Goal: Task Accomplishment & Management: Manage account settings

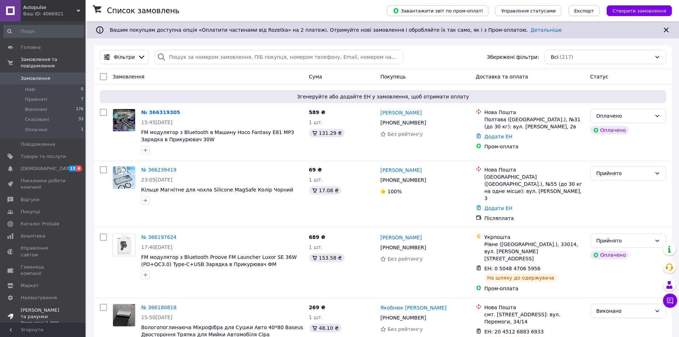
click at [57, 320] on div "Prom мікс 1 000" at bounding box center [43, 323] width 45 height 6
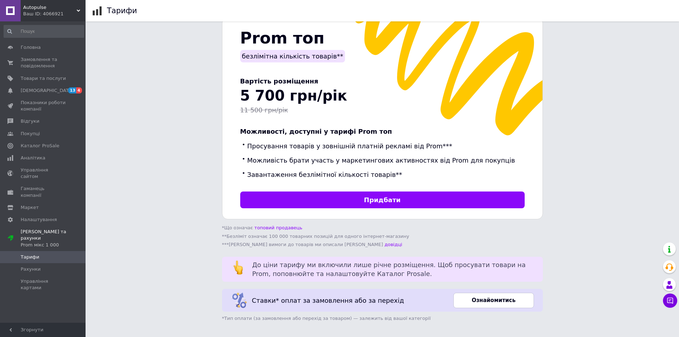
scroll to position [171, 0]
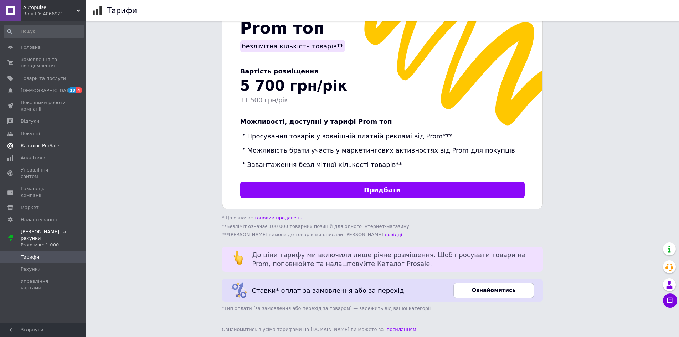
click at [37, 149] on link "Каталог ProSale" at bounding box center [44, 146] width 88 height 12
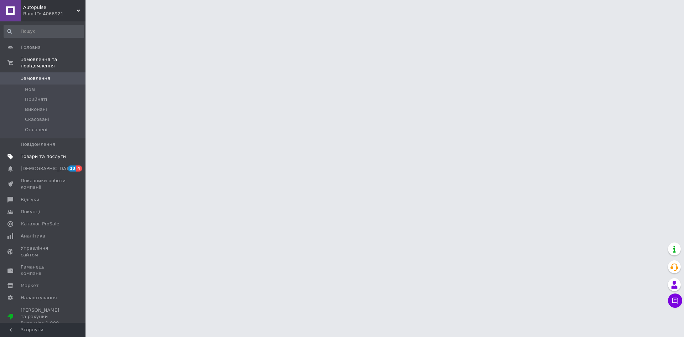
click at [40, 153] on span "Товари та послуги" at bounding box center [43, 156] width 45 height 6
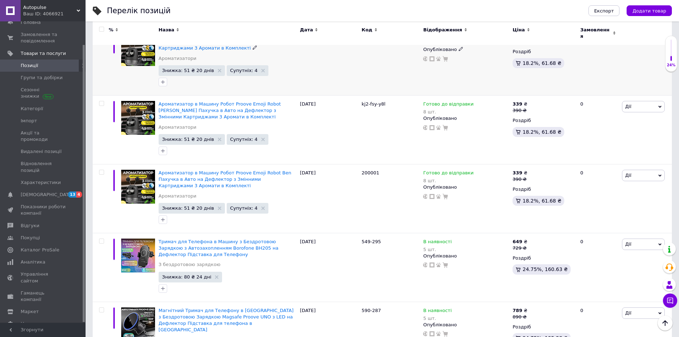
scroll to position [1148, 0]
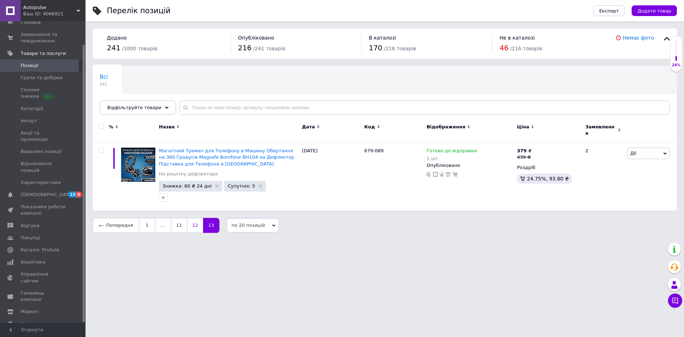
click at [193, 218] on link "12" at bounding box center [195, 225] width 16 height 15
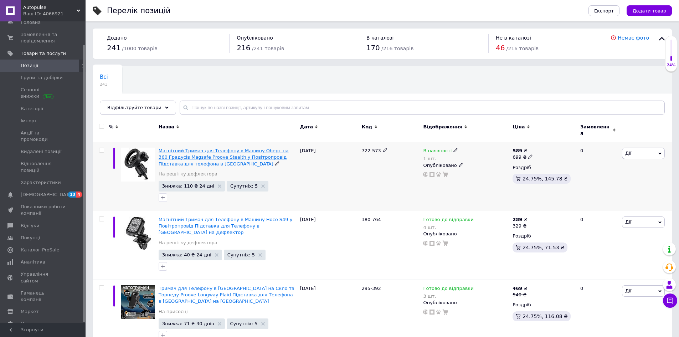
click at [165, 149] on span "Магнітний Тримач для Телефону в Машину Оберт на 360 Градусів Magsafe Proove Ste…" at bounding box center [224, 157] width 130 height 18
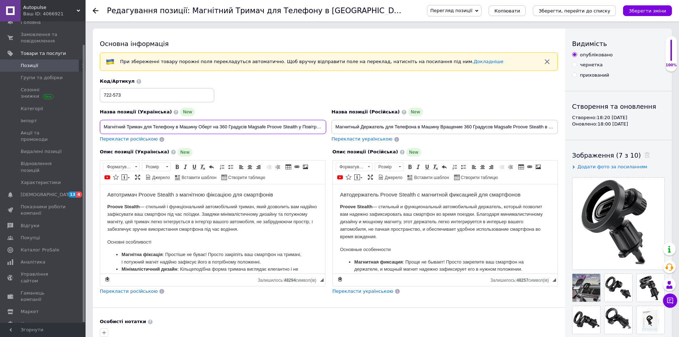
drag, startPoint x: 248, startPoint y: 126, endPoint x: 299, endPoint y: 125, distance: 51.7
click at [299, 125] on input "Магнітний Тримач для Телефону в Машину Оберт на 360 Градусів Magsafe Proove Ste…" at bounding box center [213, 127] width 226 height 14
click at [262, 130] on input "Магнітний Тримач для Телефону в Машину Оберт на 360 Градусів Magsafe Proove Ste…" at bounding box center [213, 127] width 226 height 14
drag, startPoint x: 262, startPoint y: 127, endPoint x: 378, endPoint y: 129, distance: 116.2
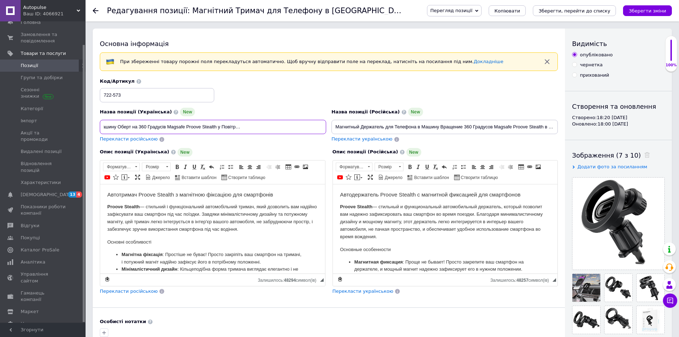
click at [378, 129] on div "Назва позиції (Українська) New Магнітний Тримач для Телефону в Машину Оберт на …" at bounding box center [328, 111] width 463 height 70
drag, startPoint x: 267, startPoint y: 126, endPoint x: 300, endPoint y: 126, distance: 33.2
click at [300, 126] on input "Магнітний Тримач для Телефону в Машину Оберт на 360 Градусів Magsafe Proove Ste…" at bounding box center [213, 127] width 226 height 14
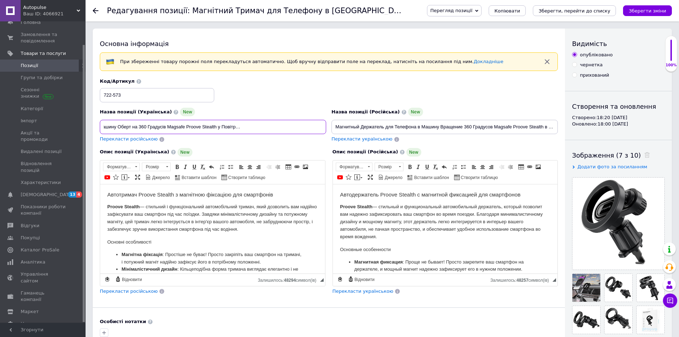
drag, startPoint x: 104, startPoint y: 126, endPoint x: 371, endPoint y: 132, distance: 267.1
click at [371, 132] on div "Назва позиції (Українська) New Магнітний Тримач для Телефону в Машину Оберт на …" at bounding box center [328, 111] width 463 height 70
drag, startPoint x: 336, startPoint y: 124, endPoint x: 684, endPoint y: 123, distance: 347.9
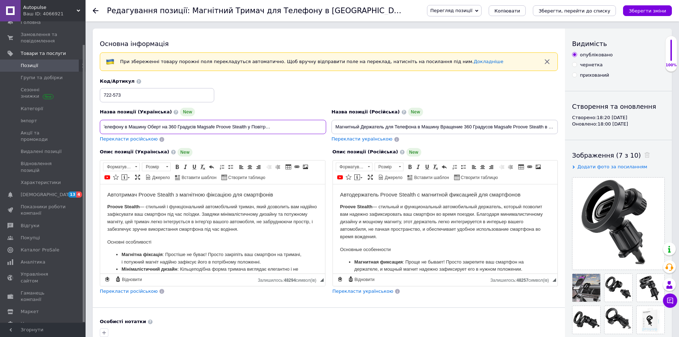
scroll to position [0, 81]
drag, startPoint x: 268, startPoint y: 125, endPoint x: 216, endPoint y: 130, distance: 52.3
click at [216, 130] on input "Магнітний Тримач для Телефону в Машину Оберт на 360 Градусів Magsafe Proove Ste…" at bounding box center [213, 127] width 226 height 14
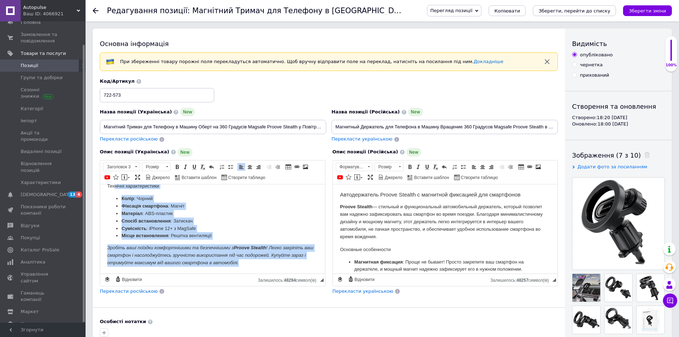
scroll to position [0, 0]
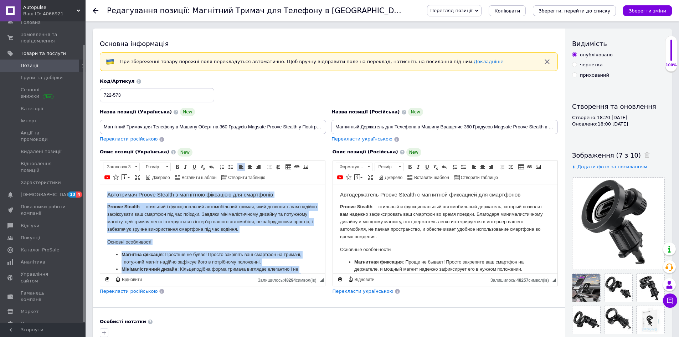
drag, startPoint x: 254, startPoint y: 264, endPoint x: 88, endPoint y: 152, distance: 200.1
click at [100, 184] on html "Автотримач Proove Stealth з магнітною фіксацією для смартфонів Proove Stealth —…" at bounding box center [212, 313] width 225 height 259
copy body "Автотримач Proove Stealth з магнітною фіксацією для смартфонів Proove Stealth —…"
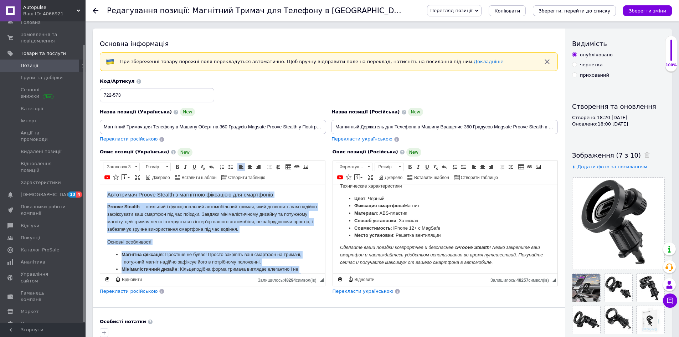
click at [106, 199] on html "Автотримач Proove Stealth з магнітною фіксацією для смартфонів Proove Stealth —…" at bounding box center [212, 313] width 225 height 259
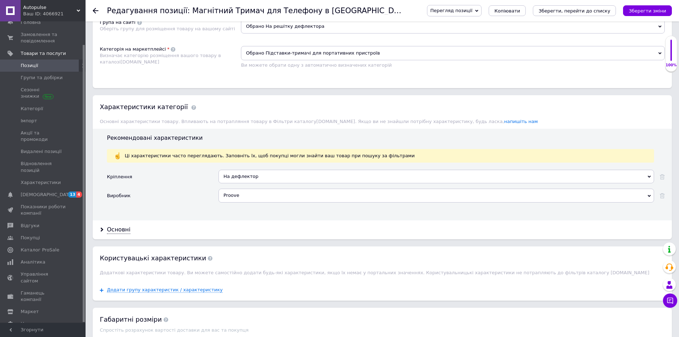
drag, startPoint x: 106, startPoint y: -420, endPoint x: 373, endPoint y: 378, distance: 840.9
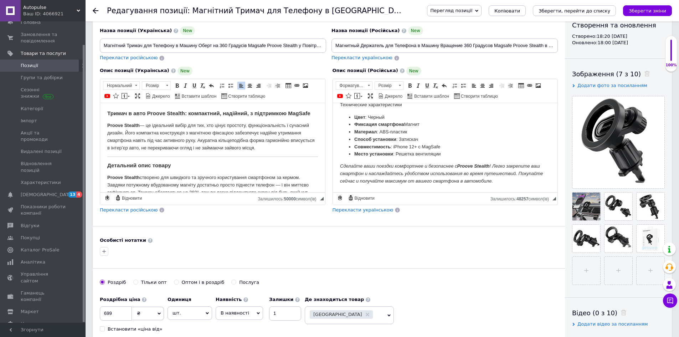
scroll to position [353, 0]
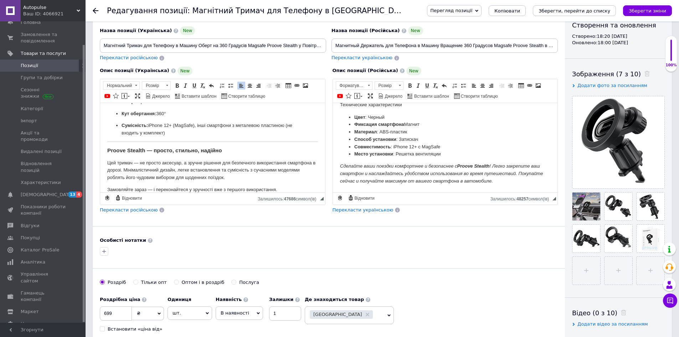
click at [128, 209] on span "Перекласти російською" at bounding box center [129, 209] width 58 height 5
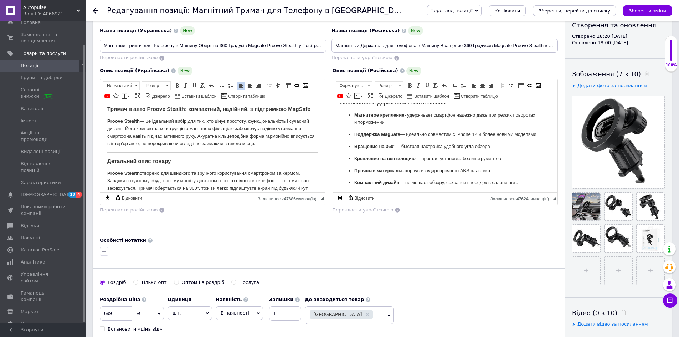
scroll to position [200, 0]
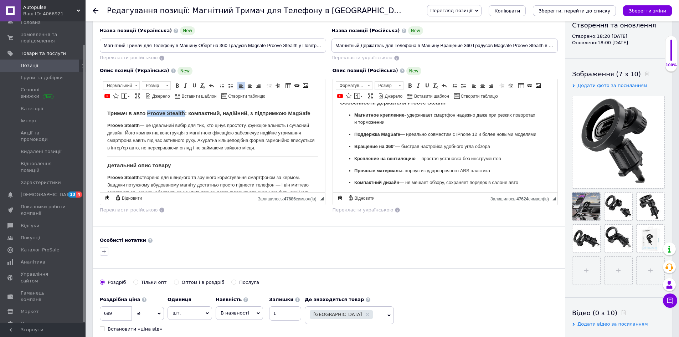
drag, startPoint x: 148, startPoint y: 111, endPoint x: 184, endPoint y: 112, distance: 36.0
click at [184, 112] on strong "Тримач в авто Proove Stealth: компактний, надійний, з підтримкою MagSafe" at bounding box center [208, 113] width 203 height 6
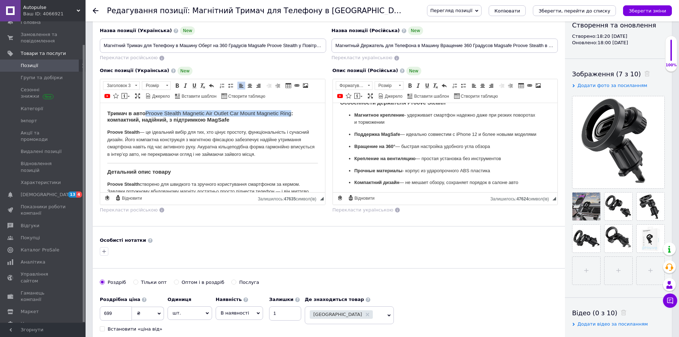
drag, startPoint x: 147, startPoint y: 112, endPoint x: 363, endPoint y: 205, distance: 234.9
click at [293, 113] on h3 "Тримач в авто Proove Stealth Magnetic Air Outlet Car Mount Magnetic Ring ​​​​​​…" at bounding box center [212, 116] width 211 height 13
click at [175, 83] on span at bounding box center [177, 86] width 6 height 6
click at [309, 114] on h3 "Тримач в авто Proove Stealth Magnetic Air Outlet Car Mount Magnetic Ring : комп…" at bounding box center [212, 116] width 211 height 13
drag, startPoint x: 307, startPoint y: 111, endPoint x: 298, endPoint y: 110, distance: 9.3
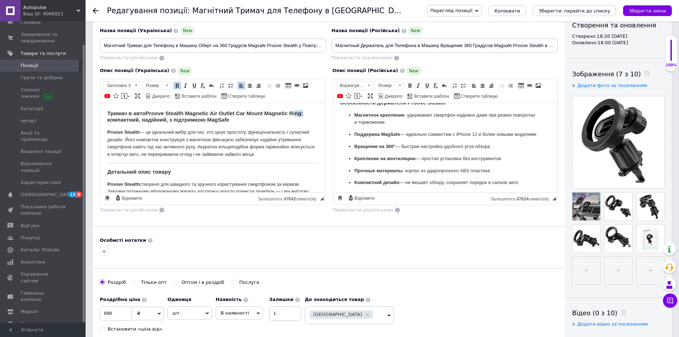
click at [298, 110] on h3 "Тримач в авто Proove Stealth Magnetic Air Outlet Car Mount Magnetic Ring : комп…" at bounding box center [212, 116] width 211 height 13
click at [174, 84] on link "Жирний Сполучення клавіш Ctrl+B" at bounding box center [177, 86] width 8 height 8
click at [175, 85] on span at bounding box center [177, 86] width 6 height 6
click at [175, 142] on p "Proove Stealth — це ідеальний вибір для тих, хто цінує простоту, функціональніс…" at bounding box center [212, 143] width 211 height 30
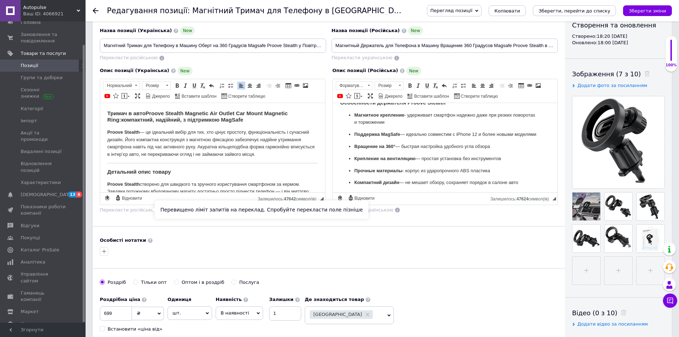
click at [135, 208] on span "Перекласти російською" at bounding box center [129, 209] width 58 height 5
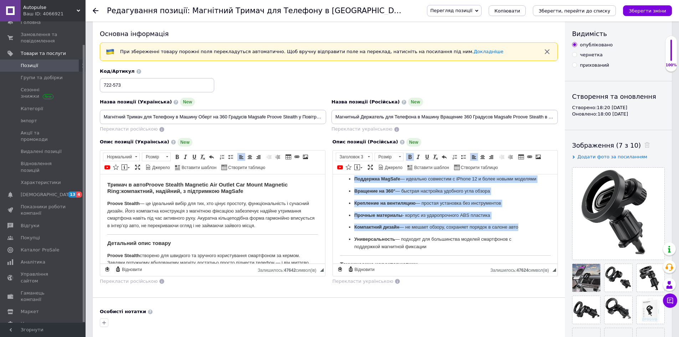
scroll to position [390, 0]
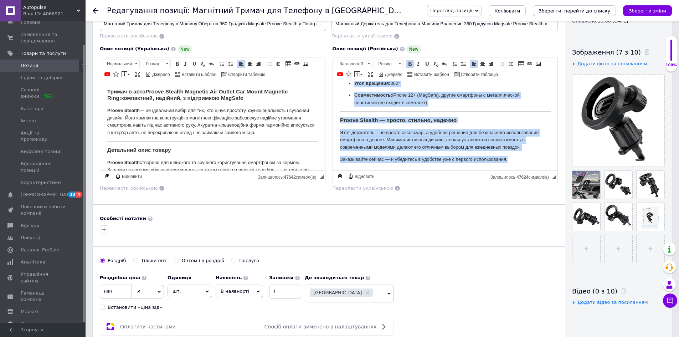
drag, startPoint x: 338, startPoint y: 90, endPoint x: 533, endPoint y: 329, distance: 308.6
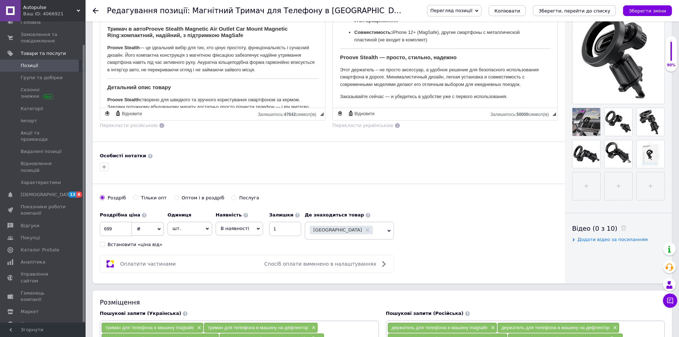
scroll to position [0, 0]
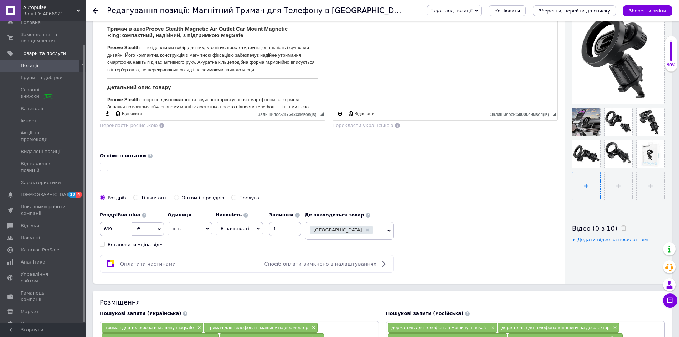
click at [584, 190] on input "file" at bounding box center [587, 186] width 28 height 28
type input "C:\fakepath\360.png"
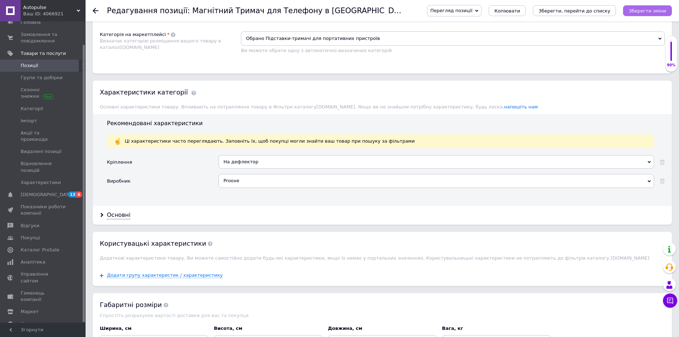
click at [650, 10] on icon "Зберегти зміни" at bounding box center [647, 10] width 37 height 5
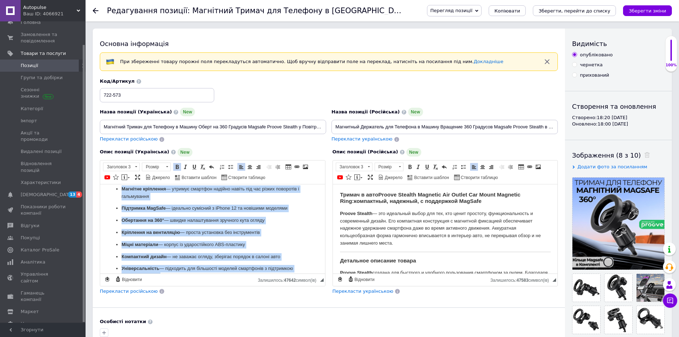
scroll to position [368, 0]
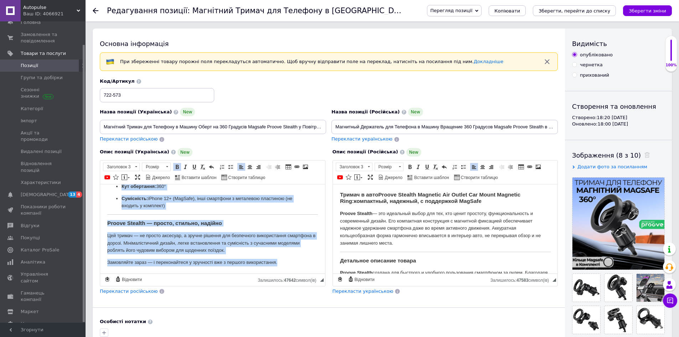
drag, startPoint x: 108, startPoint y: 195, endPoint x: 297, endPoint y: 273, distance: 205.0
click at [297, 273] on html "Тримач в авто Proove Stealth Magnetic Air Outlet Car Mount Magnetic Ring : комп…" at bounding box center [212, 44] width 225 height 457
copy body "Тримач в авто Proove Stealth Magnetic Air Outlet Car Mount Magnetic Ring : комп…"
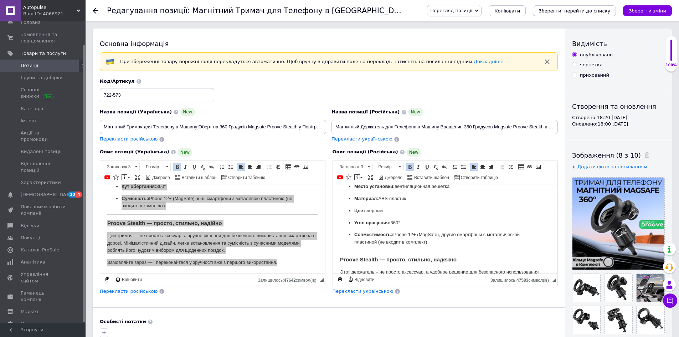
scroll to position [390, 0]
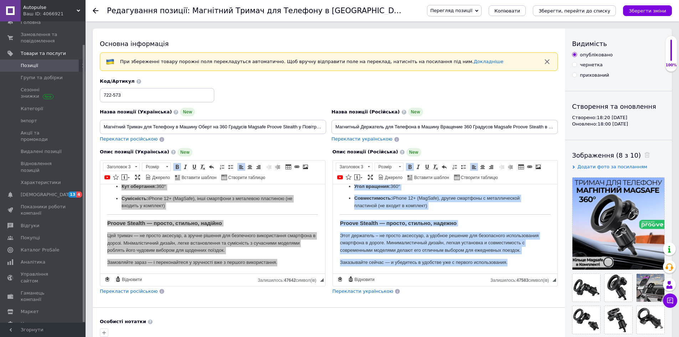
drag, startPoint x: 340, startPoint y: 195, endPoint x: 518, endPoint y: 315, distance: 213.7
click at [518, 273] on html "Тримач в авто Proove Stealth Magnetic Air Outlet Car Mount Magnetic Ring : комп…" at bounding box center [445, 41] width 225 height 464
copy body "Тримач в авто Proove Stealth Magnetic Air Outlet Car Mount Magnetic Ring : комп…"
